Goal: Task Accomplishment & Management: Manage account settings

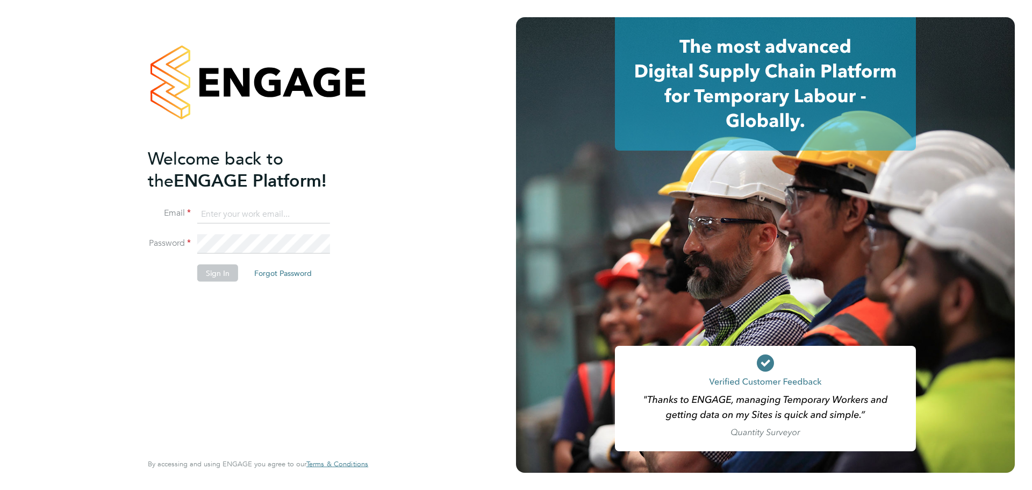
type input "[PERSON_NAME][EMAIL_ADDRESS][PERSON_NAME][DOMAIN_NAME]"
click at [200, 295] on div "Welcome back to the ENGAGE Platform! Email [PERSON_NAME][EMAIL_ADDRESS][PERSON_…" at bounding box center [253, 298] width 210 height 303
click at [219, 273] on button "Sign In" at bounding box center [217, 272] width 41 height 17
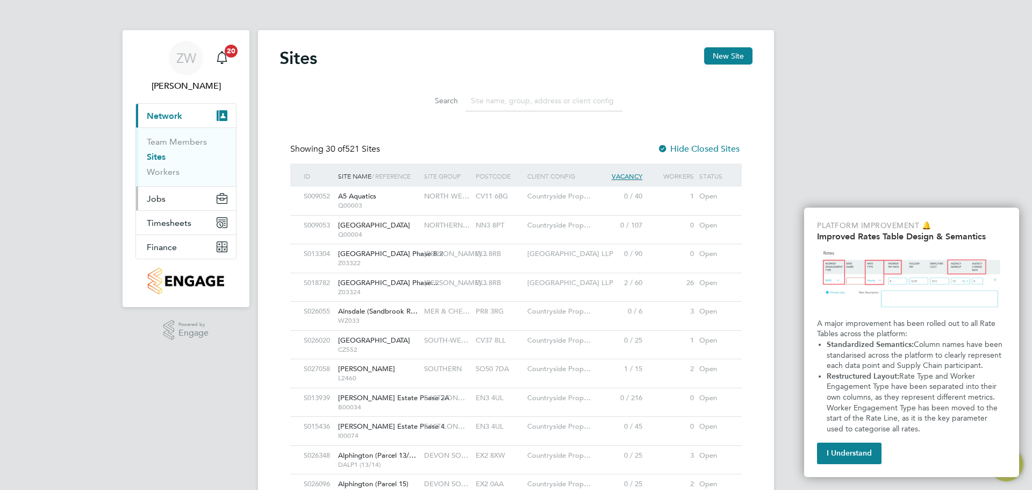
click at [176, 206] on button "Jobs" at bounding box center [186, 198] width 100 height 24
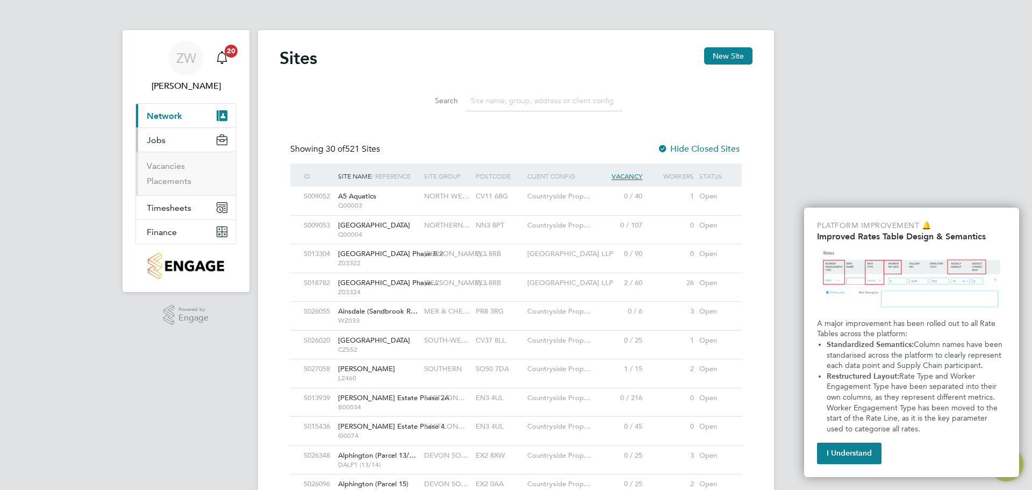
click at [177, 189] on ul "Vacancies Placements" at bounding box center [186, 174] width 100 height 44
click at [177, 185] on link "Placements" at bounding box center [169, 181] width 45 height 10
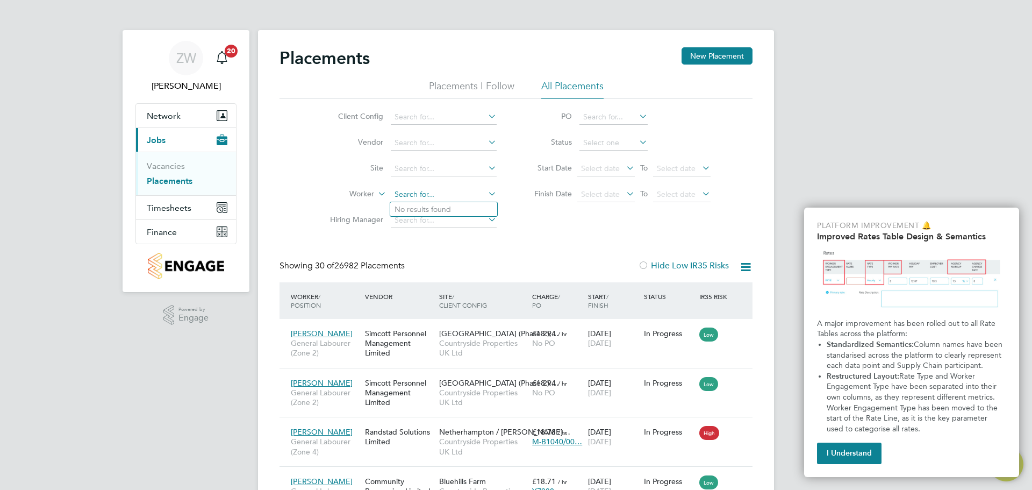
click at [430, 198] on input at bounding box center [444, 194] width 106 height 15
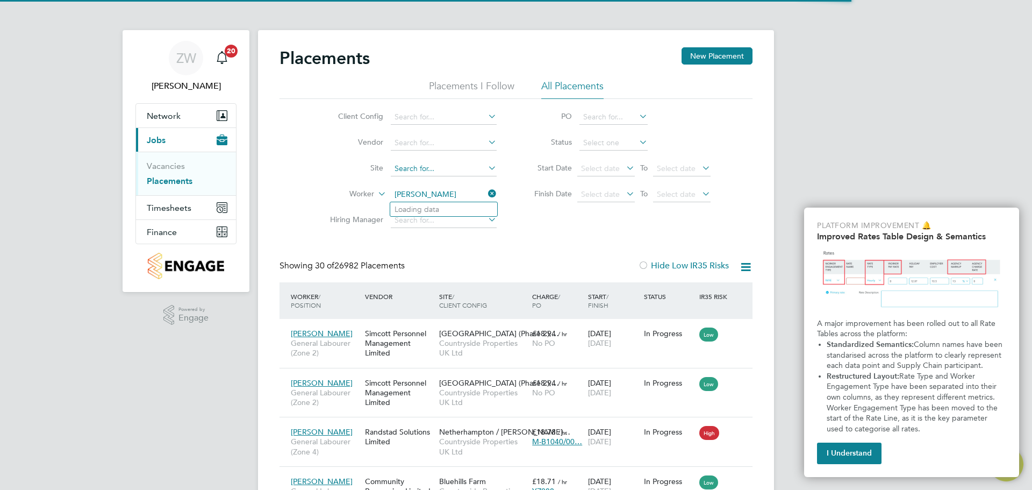
type input "paul cawve"
click at [433, 168] on input at bounding box center [444, 168] width 106 height 15
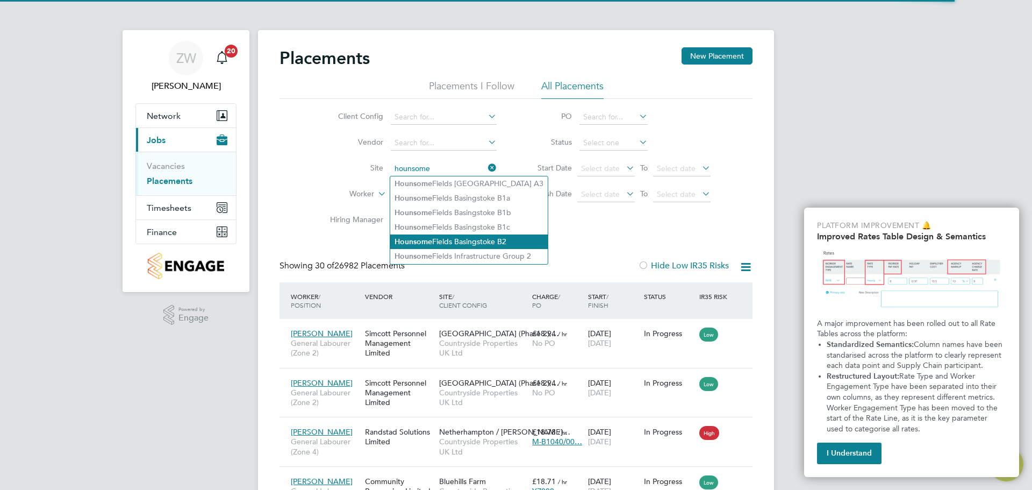
click at [488, 236] on li "Hounsome Fields Basingstoke B2" at bounding box center [468, 241] width 157 height 15
type input "Hounsome Fields Basingstoke B2"
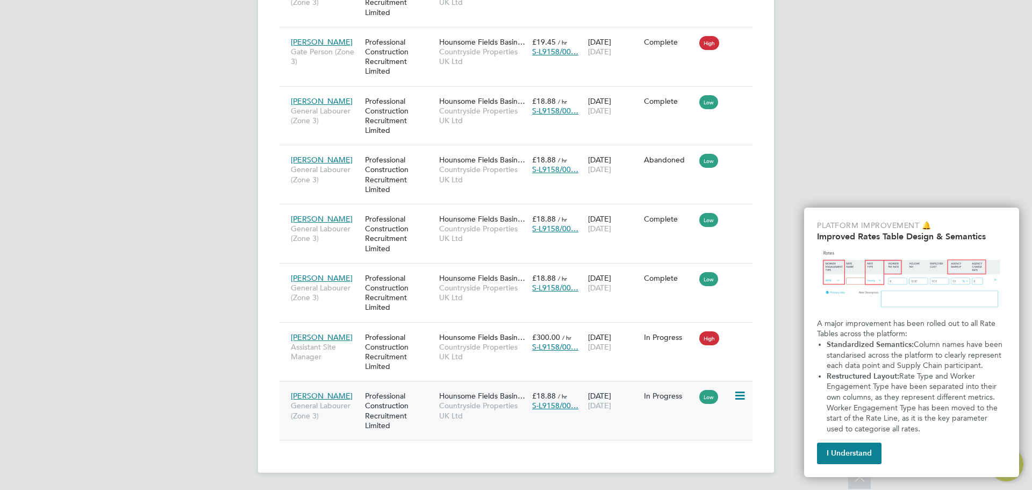
click at [744, 398] on icon at bounding box center [739, 395] width 11 height 13
click at [623, 430] on div "Paul Cawvey General Labourer (Zone 3) Professional Construction Recruitment Lim…" at bounding box center [515, 410] width 473 height 59
click at [571, 394] on div "£18.88 / hr S-L9158/00…" at bounding box center [557, 400] width 56 height 30
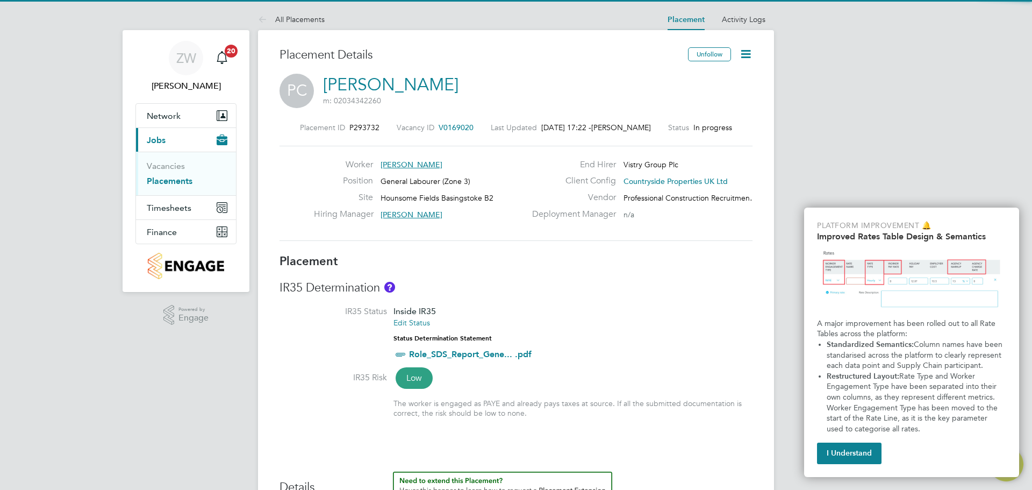
click at [745, 54] on icon at bounding box center [745, 53] width 13 height 13
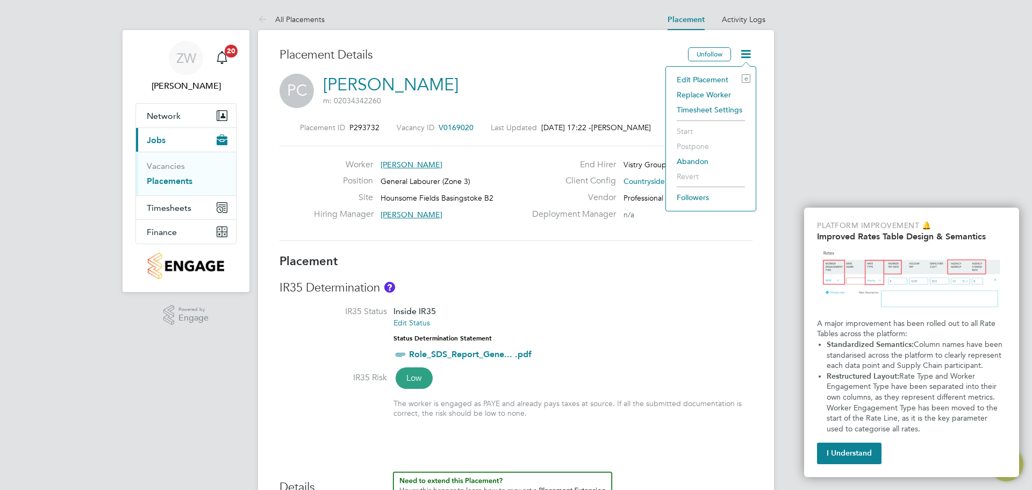
click at [706, 76] on li "Edit Placement e" at bounding box center [710, 79] width 79 height 15
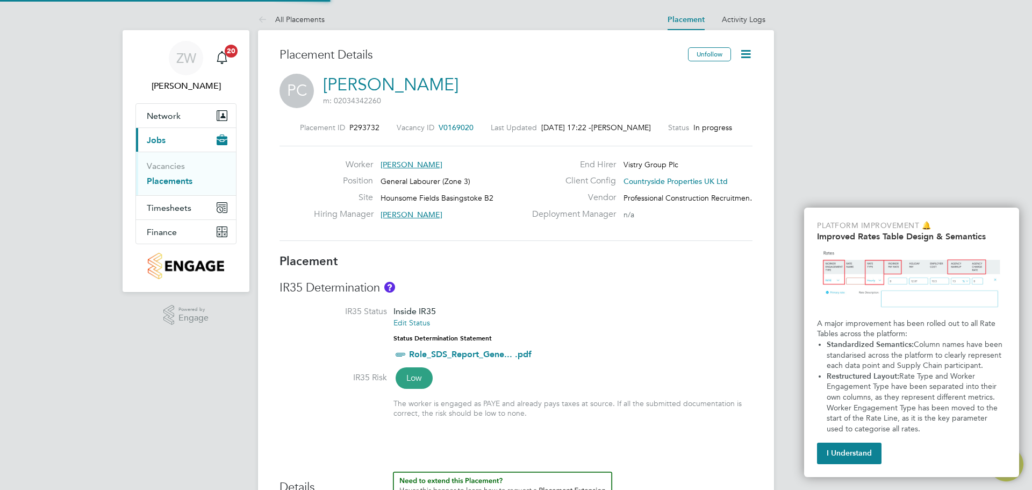
type input "Zane Wickens"
type input "Wayne Harris"
type input "16 Jun 2025"
type input "29 Aug 2025"
type input "07:30"
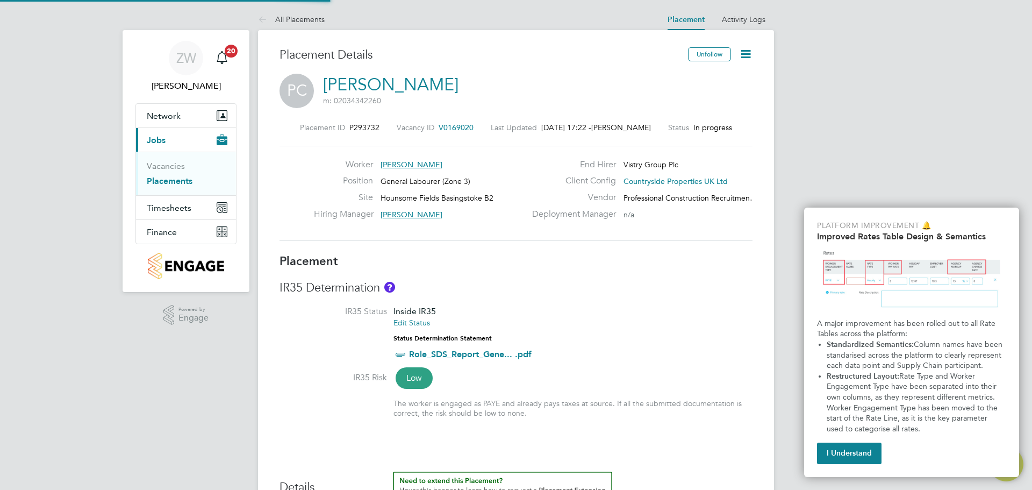
type input "16:30"
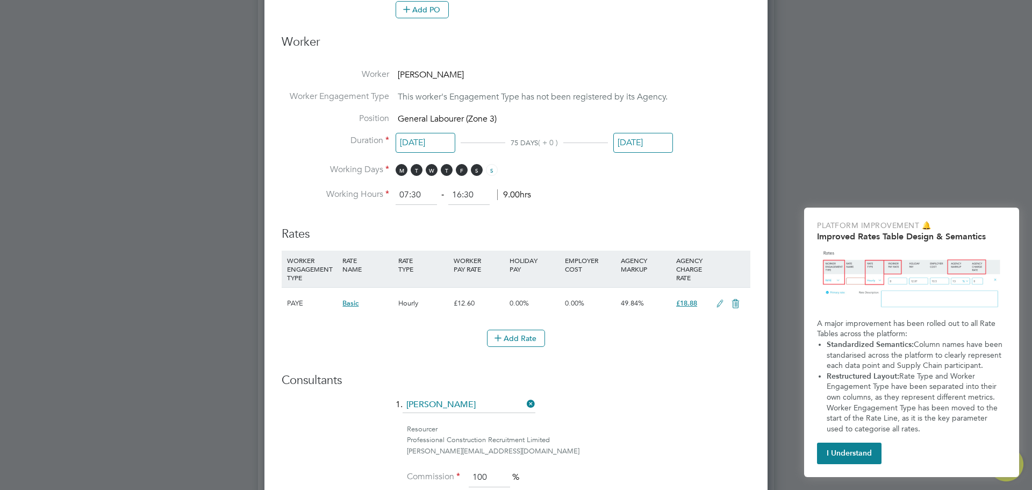
click at [652, 146] on input "29 Aug 2025" at bounding box center [643, 143] width 60 height 20
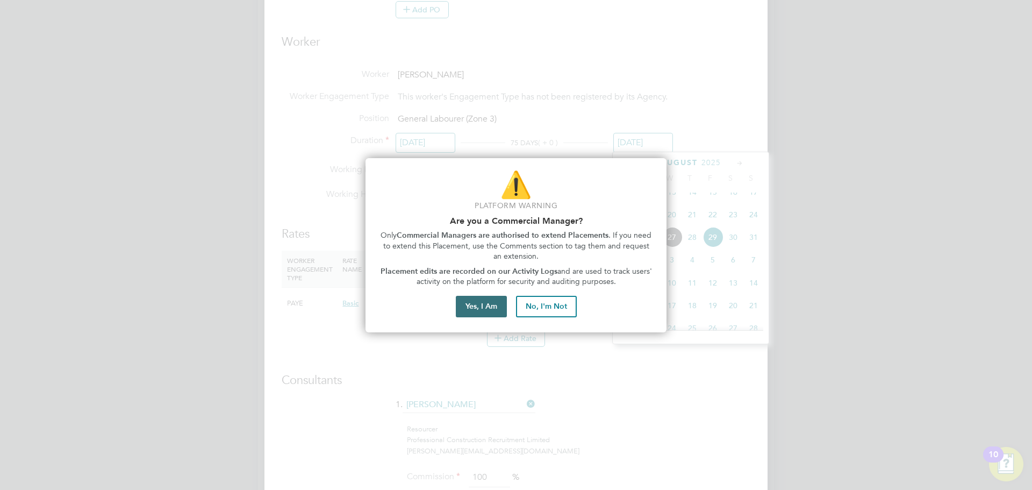
click at [493, 302] on button "Yes, I Am" at bounding box center [481, 306] width 51 height 21
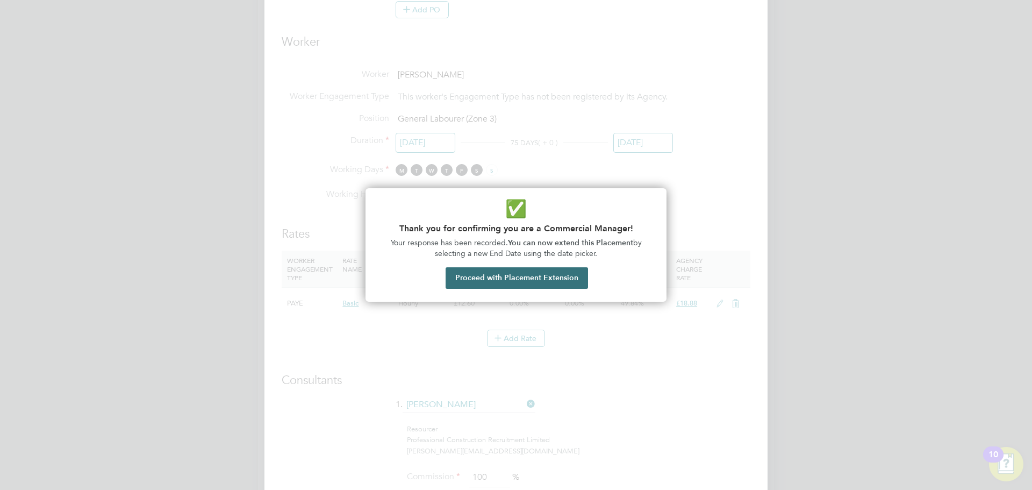
click at [523, 274] on button "Proceed with Placement Extension" at bounding box center [517, 277] width 142 height 21
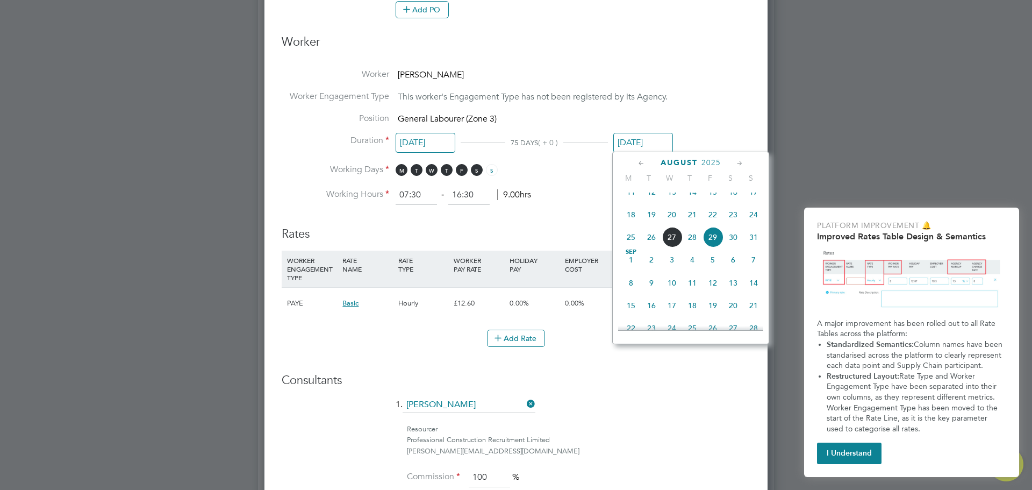
click at [740, 162] on icon at bounding box center [740, 163] width 10 height 12
click at [710, 269] on span "26" at bounding box center [712, 259] width 20 height 20
type input "26 Sep 2025"
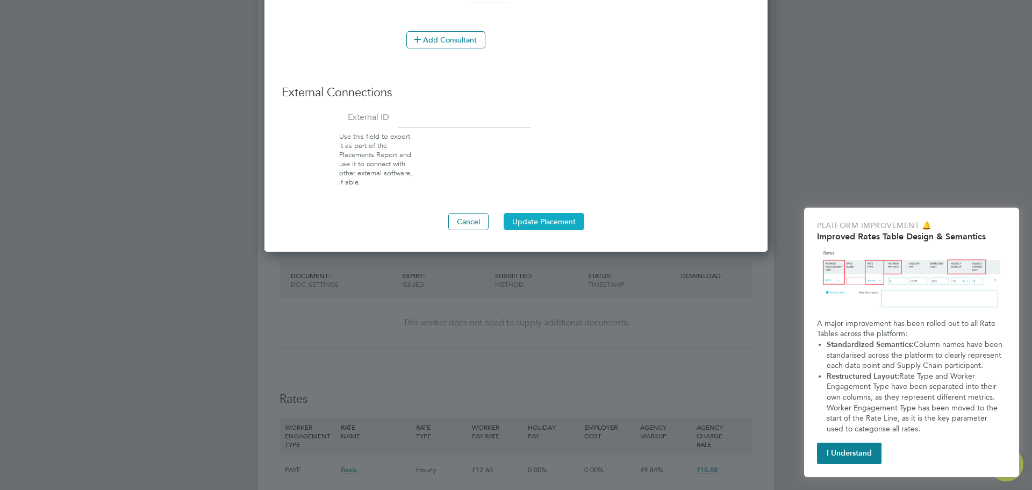
click at [557, 223] on button "Update Placement" at bounding box center [544, 221] width 81 height 17
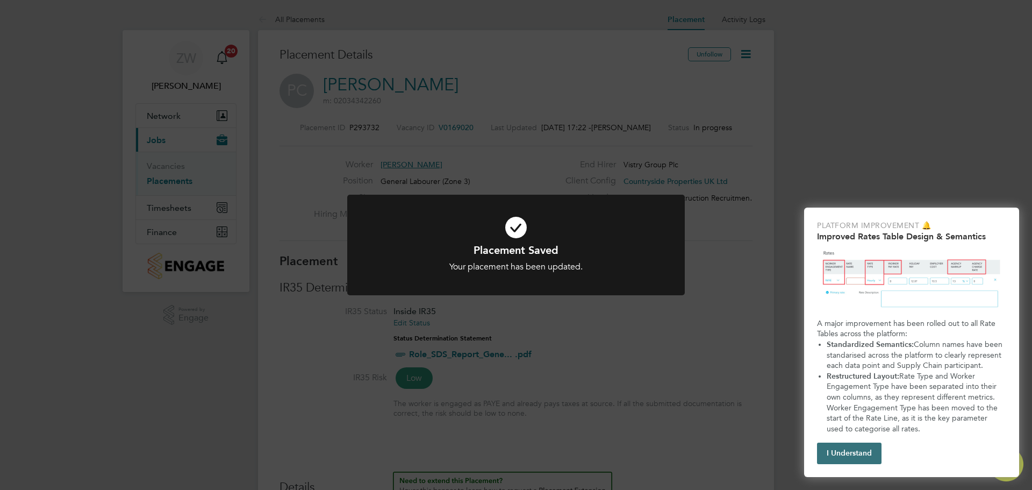
click at [852, 446] on button "I Understand" at bounding box center [849, 452] width 64 height 21
